Goal: Information Seeking & Learning: Learn about a topic

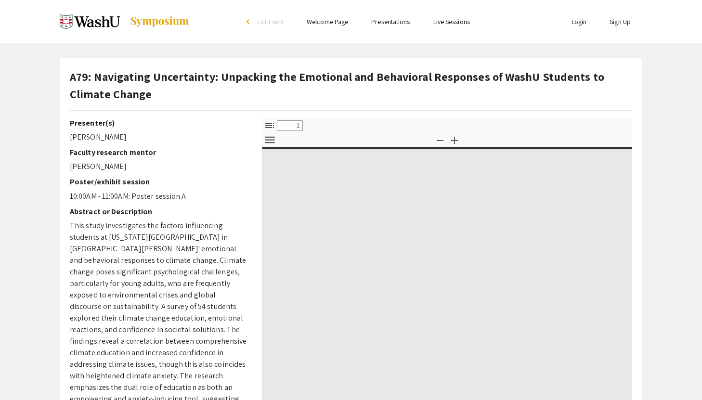
select select "custom"
type input "0"
select select "custom"
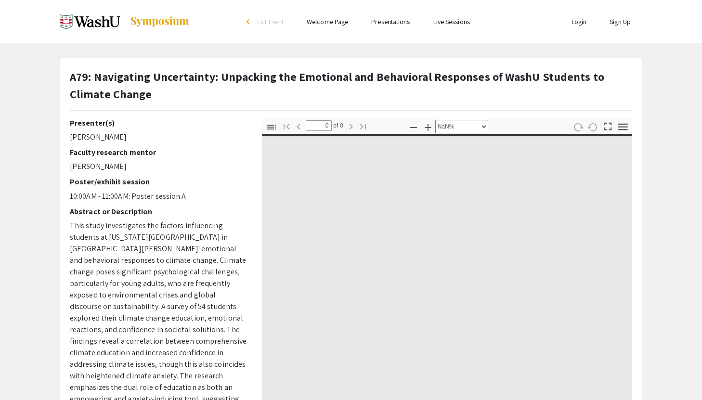
type input "1"
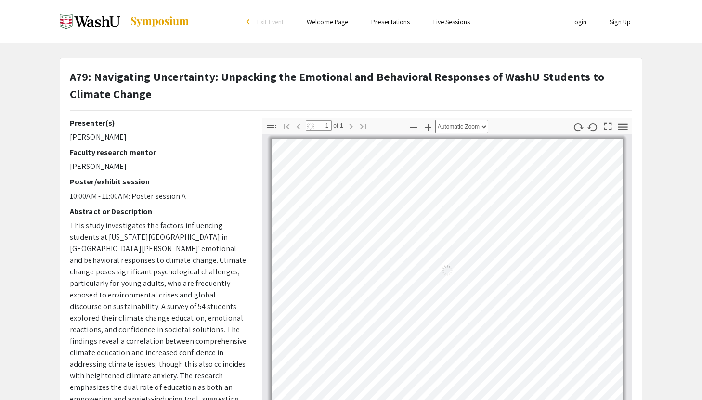
select select "auto"
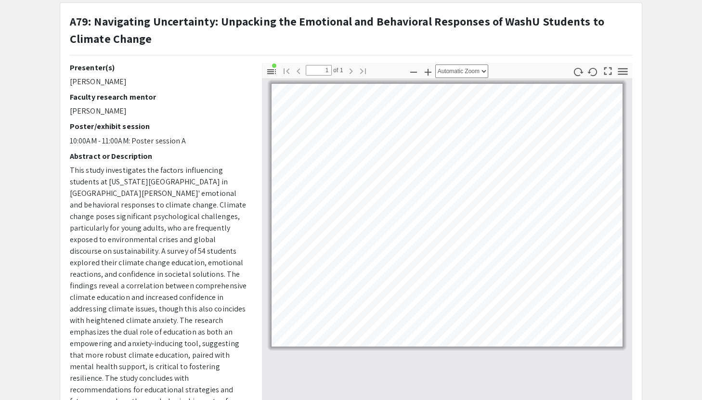
scroll to position [51, 0]
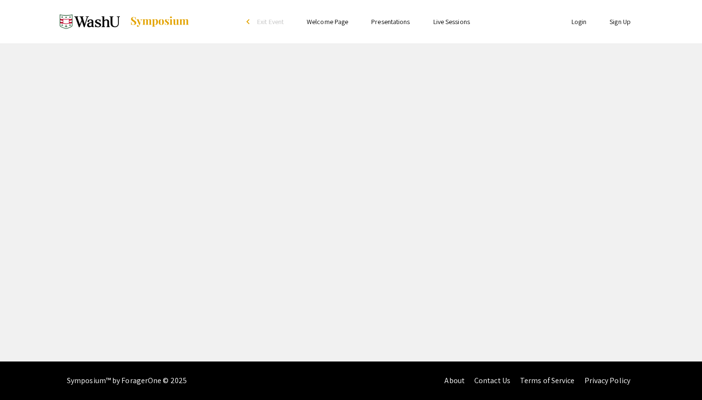
select select "custom"
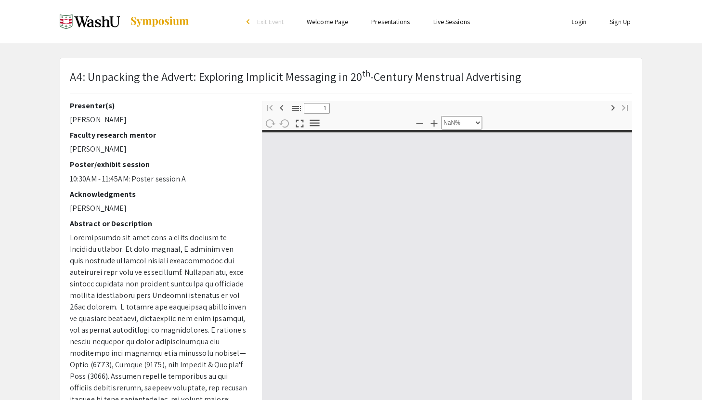
type input "0"
select select "custom"
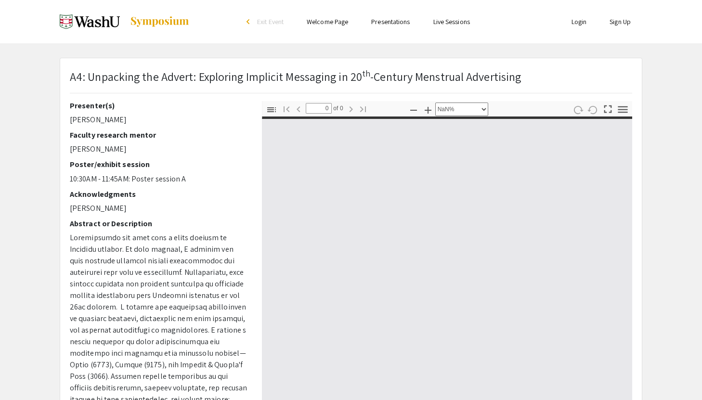
type input "1"
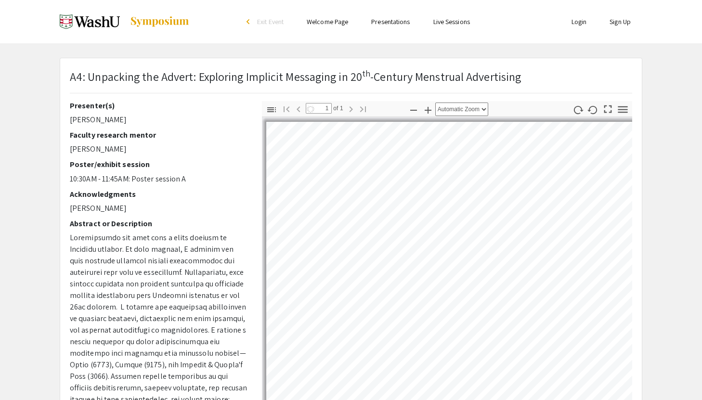
select select "auto"
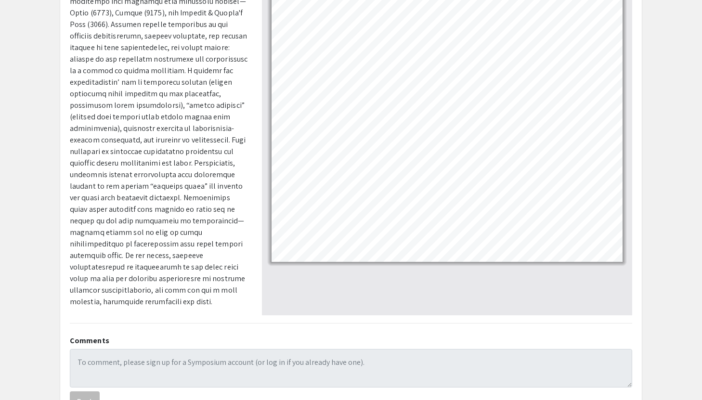
scroll to position [197, 0]
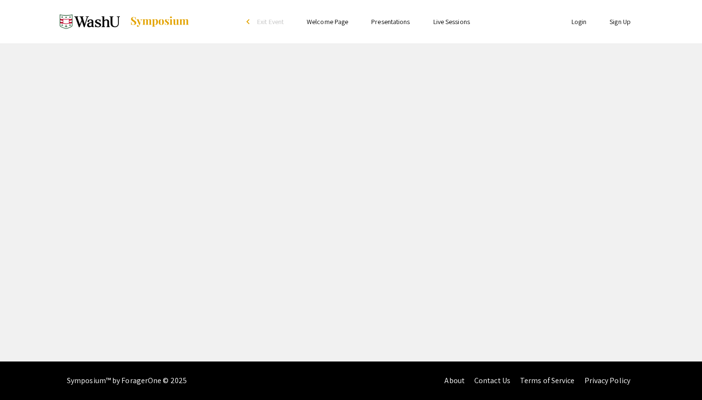
select select "custom"
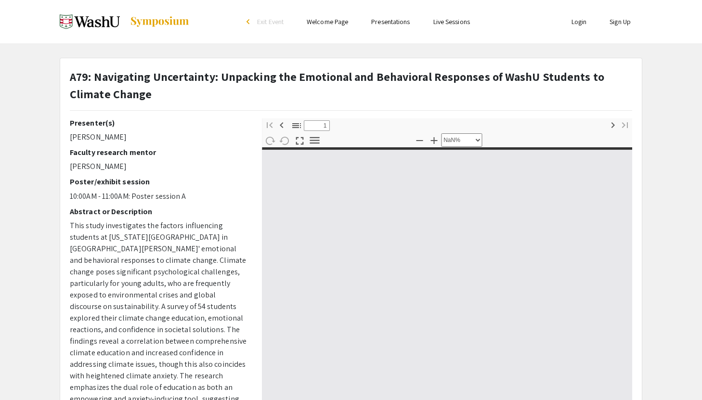
type input "0"
select select "custom"
type input "1"
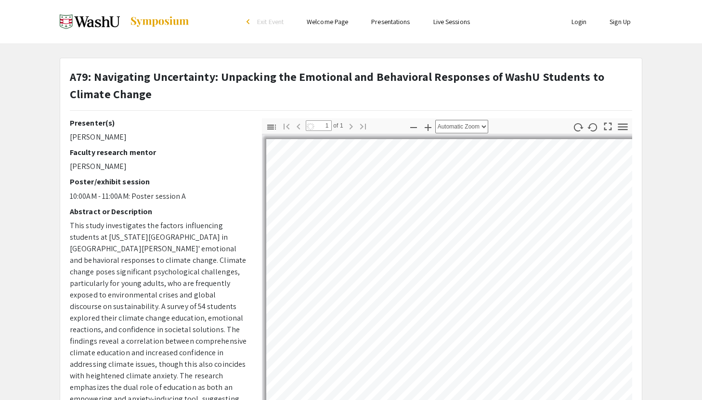
select select "auto"
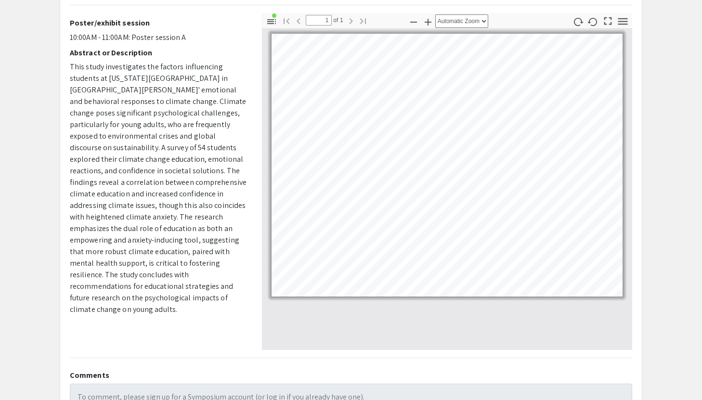
scroll to position [151, 0]
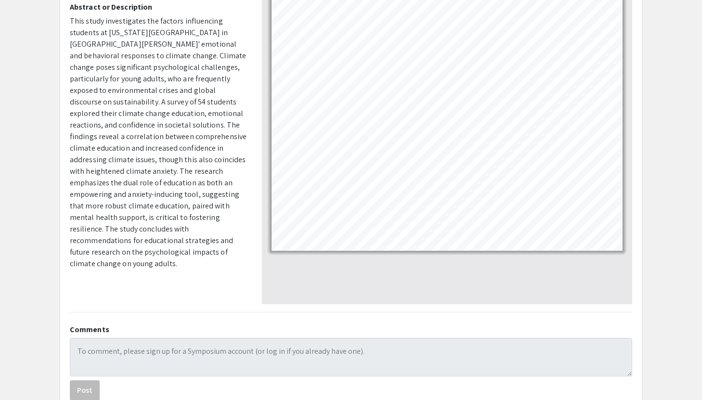
click at [9, 4] on app-presentation "A79: Navigating Uncertainty: Unpacking the Emotional and Behavioral Responses o…" at bounding box center [351, 159] width 702 height 504
